Goal: Task Accomplishment & Management: Use online tool/utility

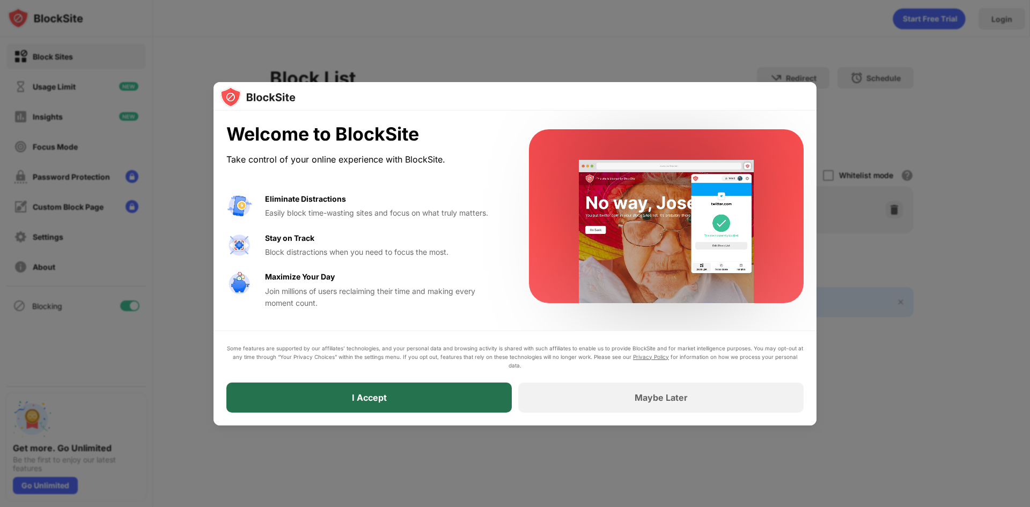
click at [398, 394] on div "I Accept" at bounding box center [368, 397] width 285 height 30
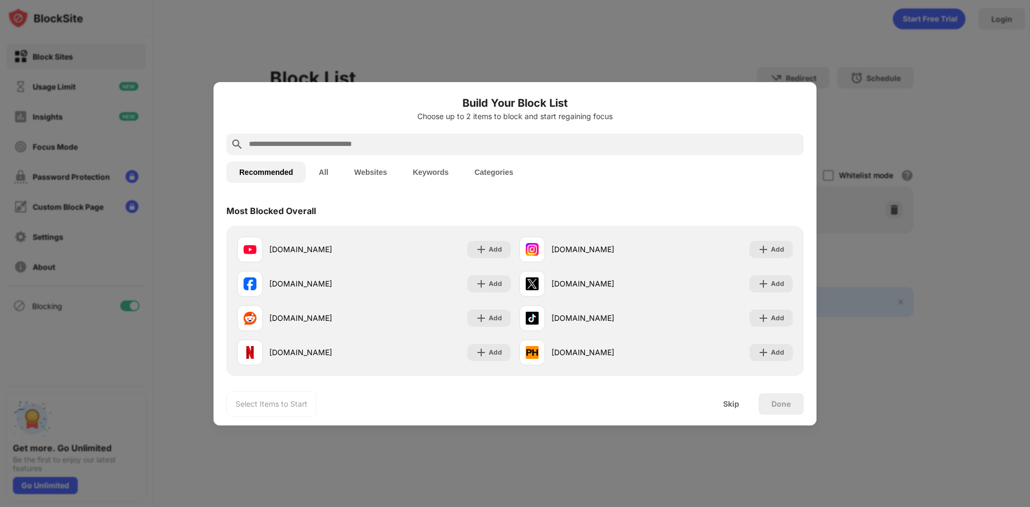
click at [529, 142] on input "text" at bounding box center [523, 144] width 551 height 13
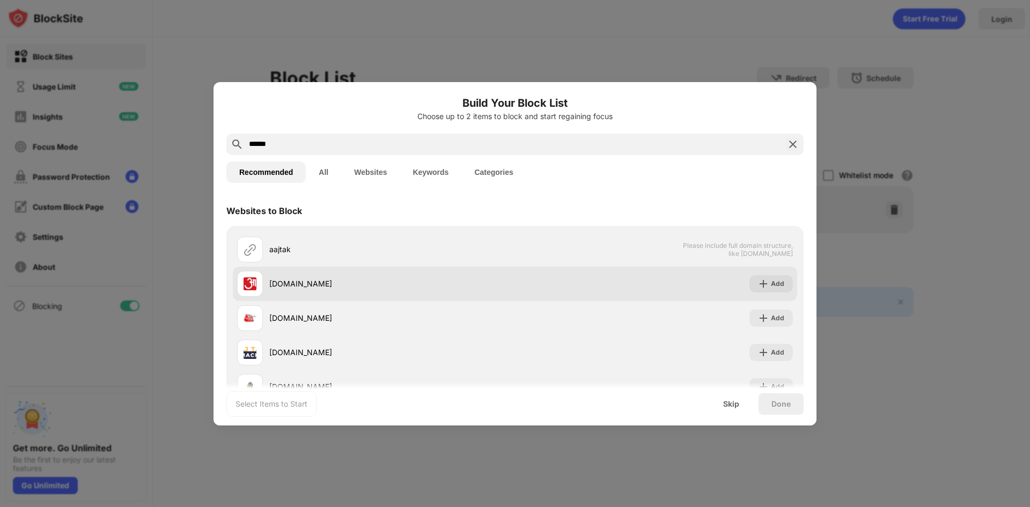
click at [280, 287] on div "[DOMAIN_NAME]" at bounding box center [392, 283] width 246 height 11
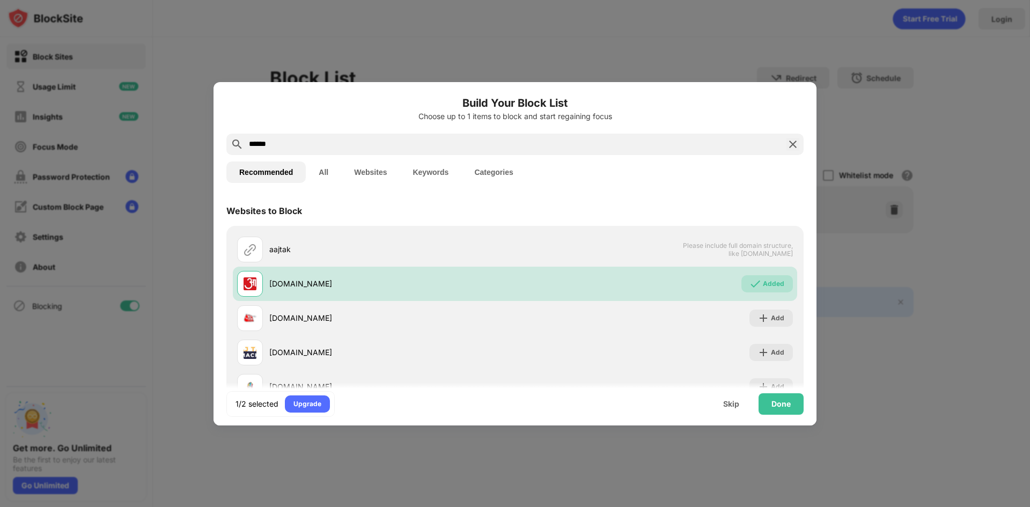
click at [345, 138] on input "******" at bounding box center [515, 144] width 534 height 13
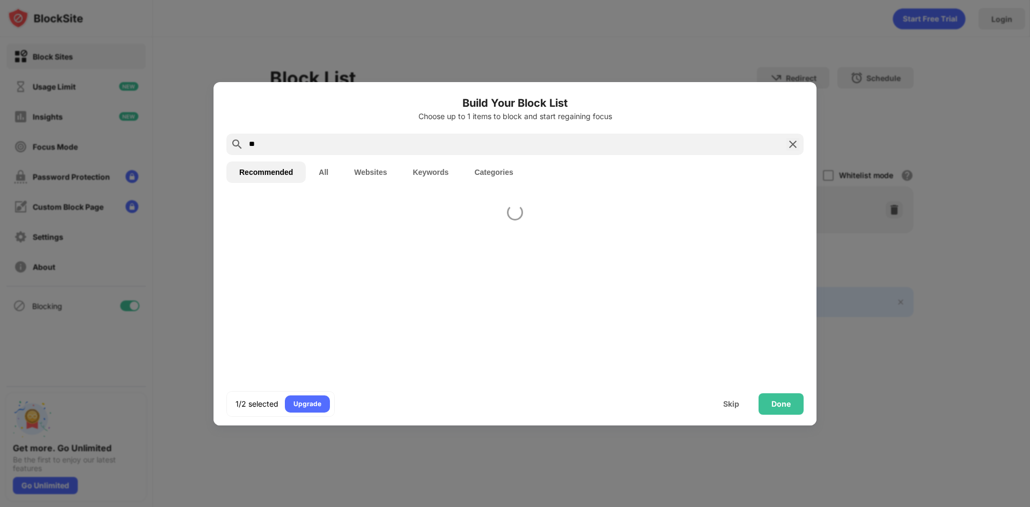
type input "*"
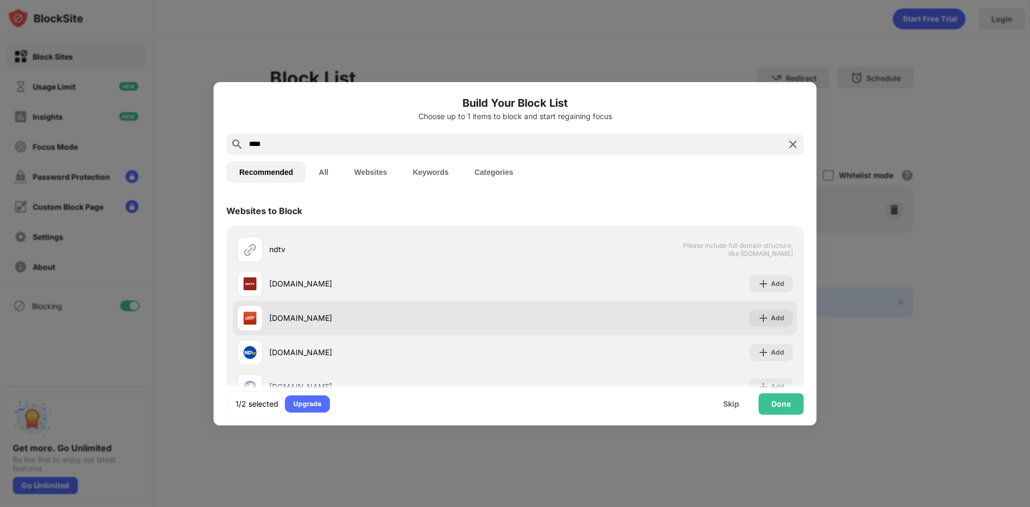
type input "****"
click at [282, 320] on div "[DOMAIN_NAME]" at bounding box center [392, 317] width 246 height 11
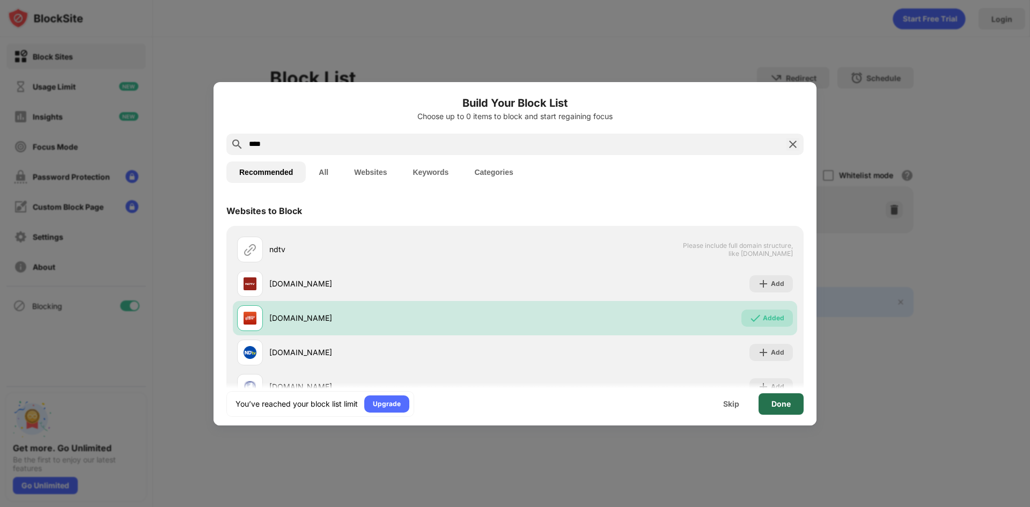
click at [782, 404] on div "Done" at bounding box center [780, 404] width 19 height 9
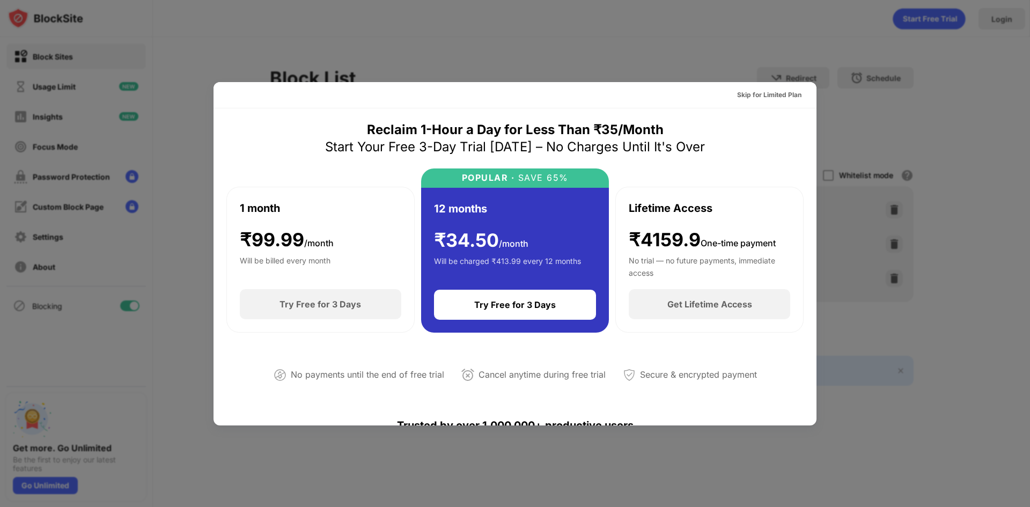
click at [914, 115] on div at bounding box center [515, 253] width 1030 height 507
click at [741, 92] on div "Skip for Limited Plan" at bounding box center [769, 95] width 64 height 11
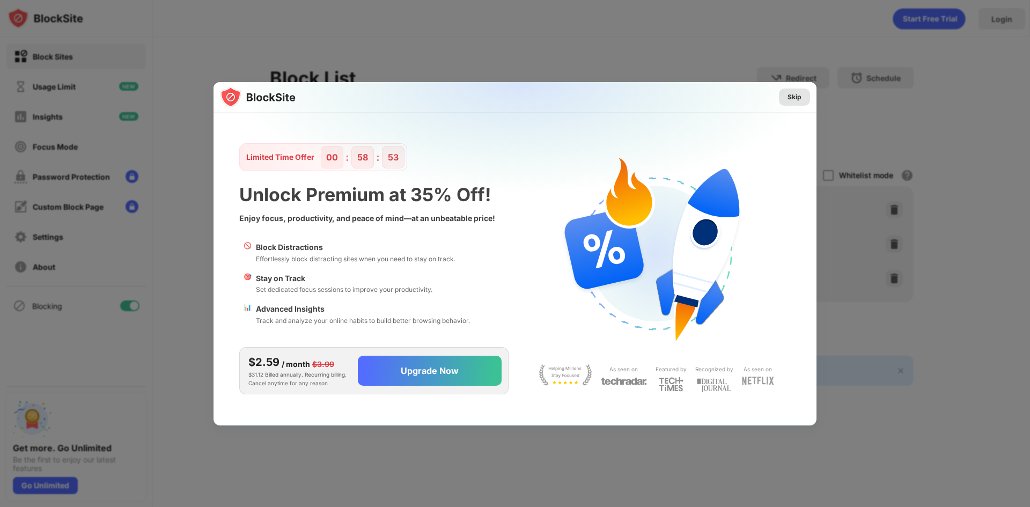
click at [798, 96] on div "Skip" at bounding box center [794, 97] width 14 height 11
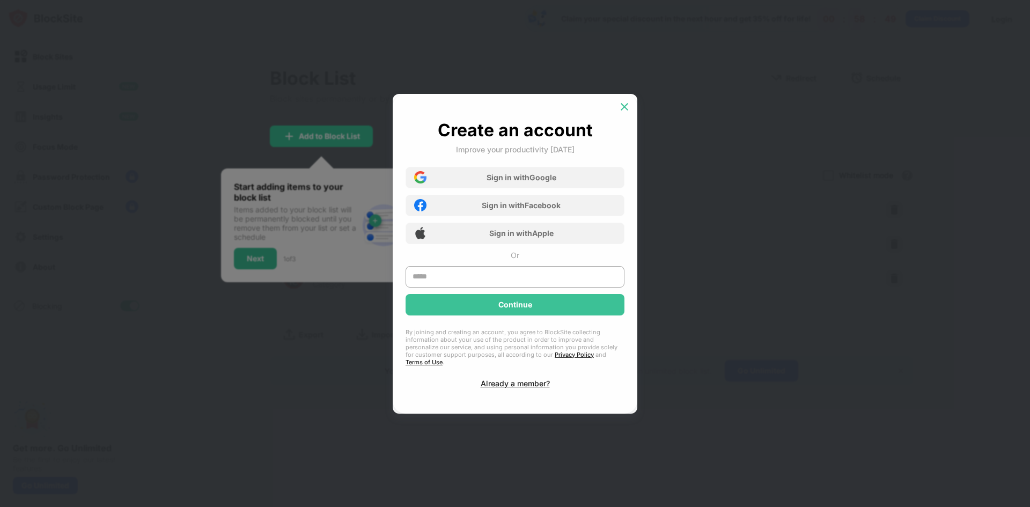
click at [627, 111] on img at bounding box center [624, 106] width 11 height 11
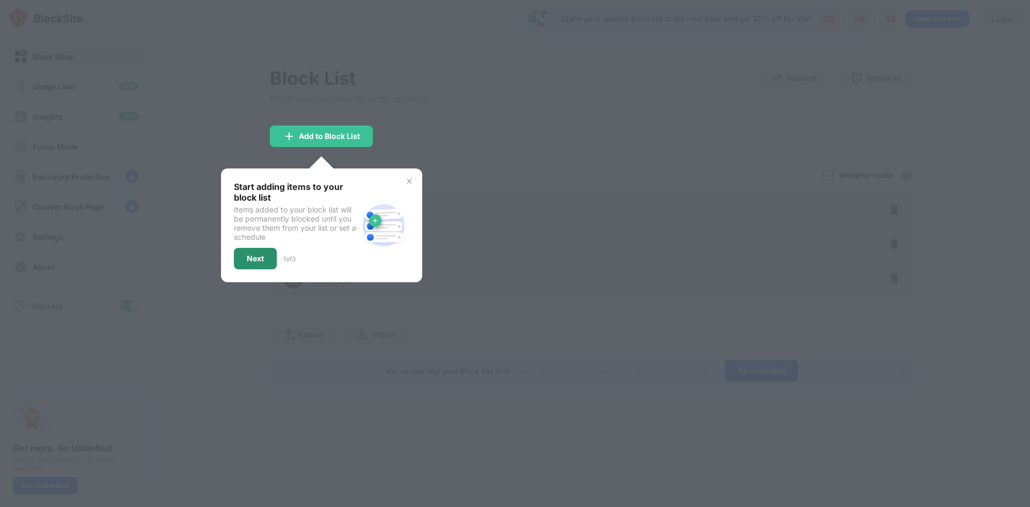
click at [257, 261] on div "Next" at bounding box center [255, 258] width 17 height 9
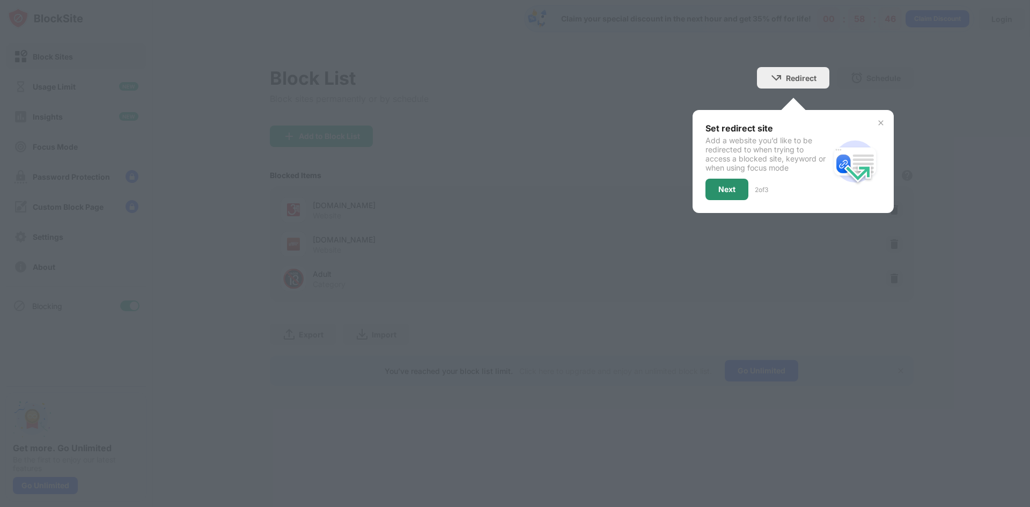
click at [732, 189] on div "Next" at bounding box center [726, 189] width 17 height 9
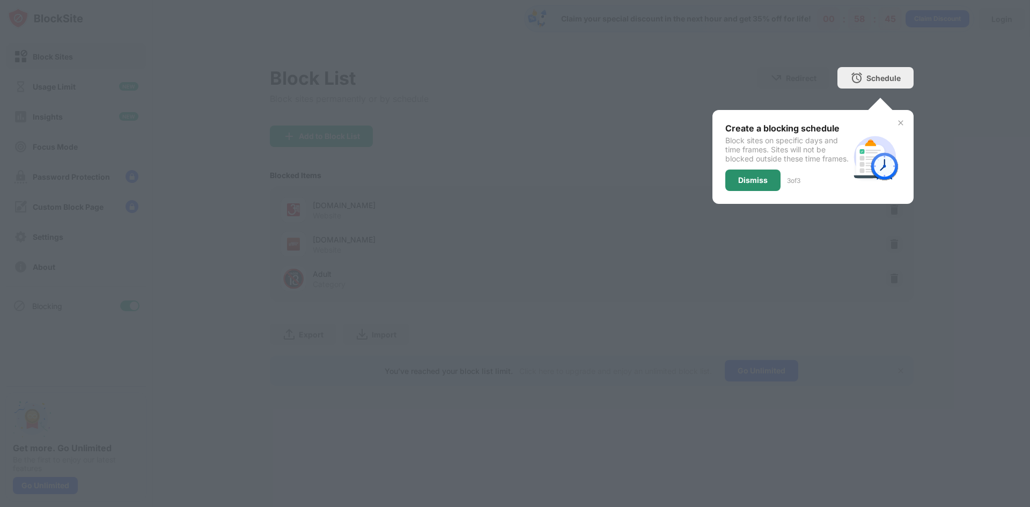
click at [752, 185] on div "Dismiss" at bounding box center [753, 180] width 30 height 9
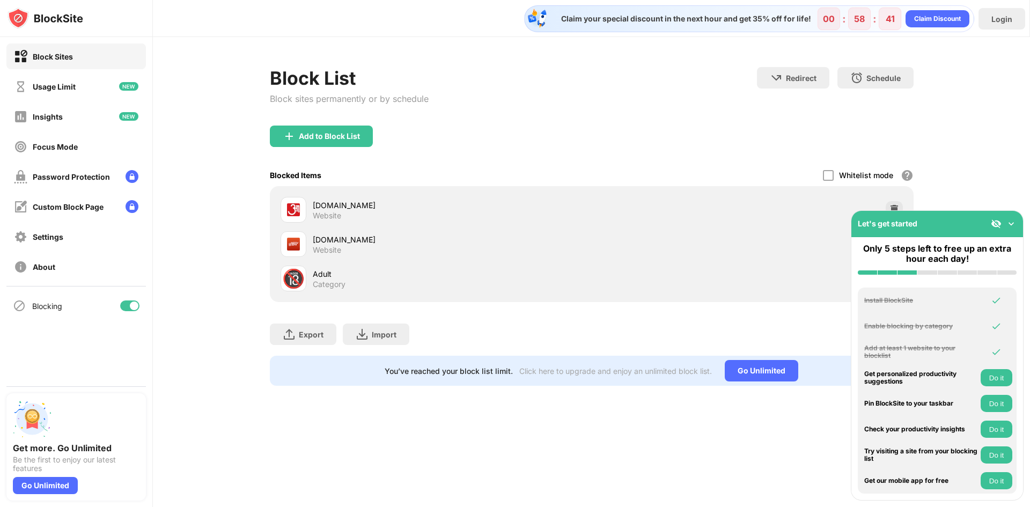
click at [1010, 225] on img at bounding box center [1011, 223] width 11 height 11
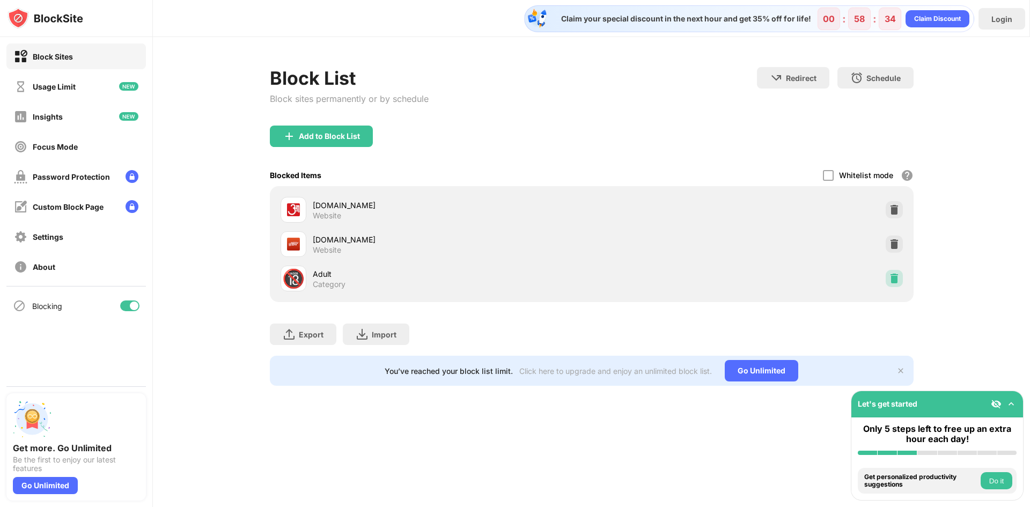
click at [894, 279] on img at bounding box center [894, 278] width 11 height 11
